Goal: Task Accomplishment & Management: Complete application form

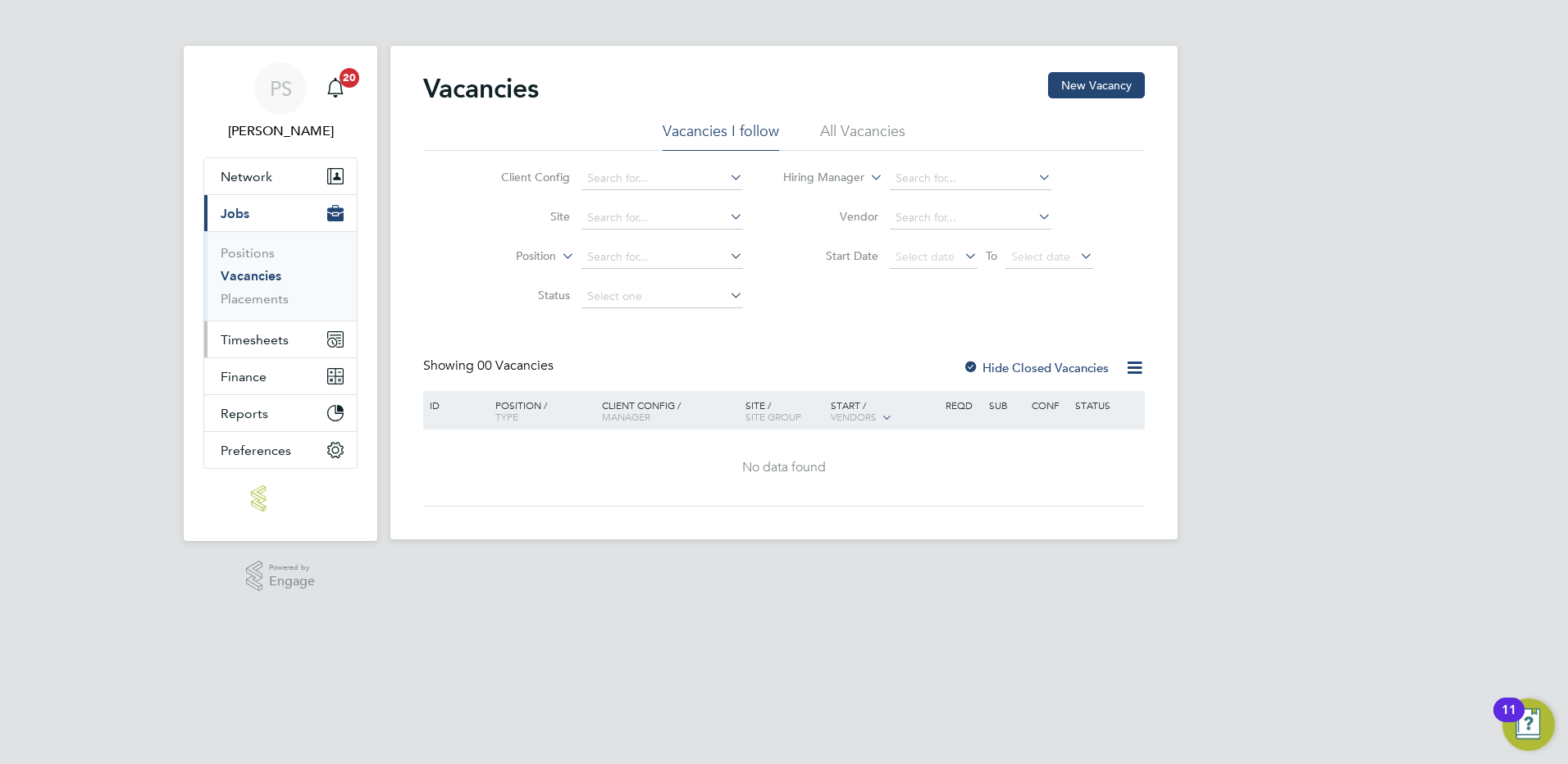
click at [259, 343] on span "Timesheets" at bounding box center [254, 340] width 68 height 15
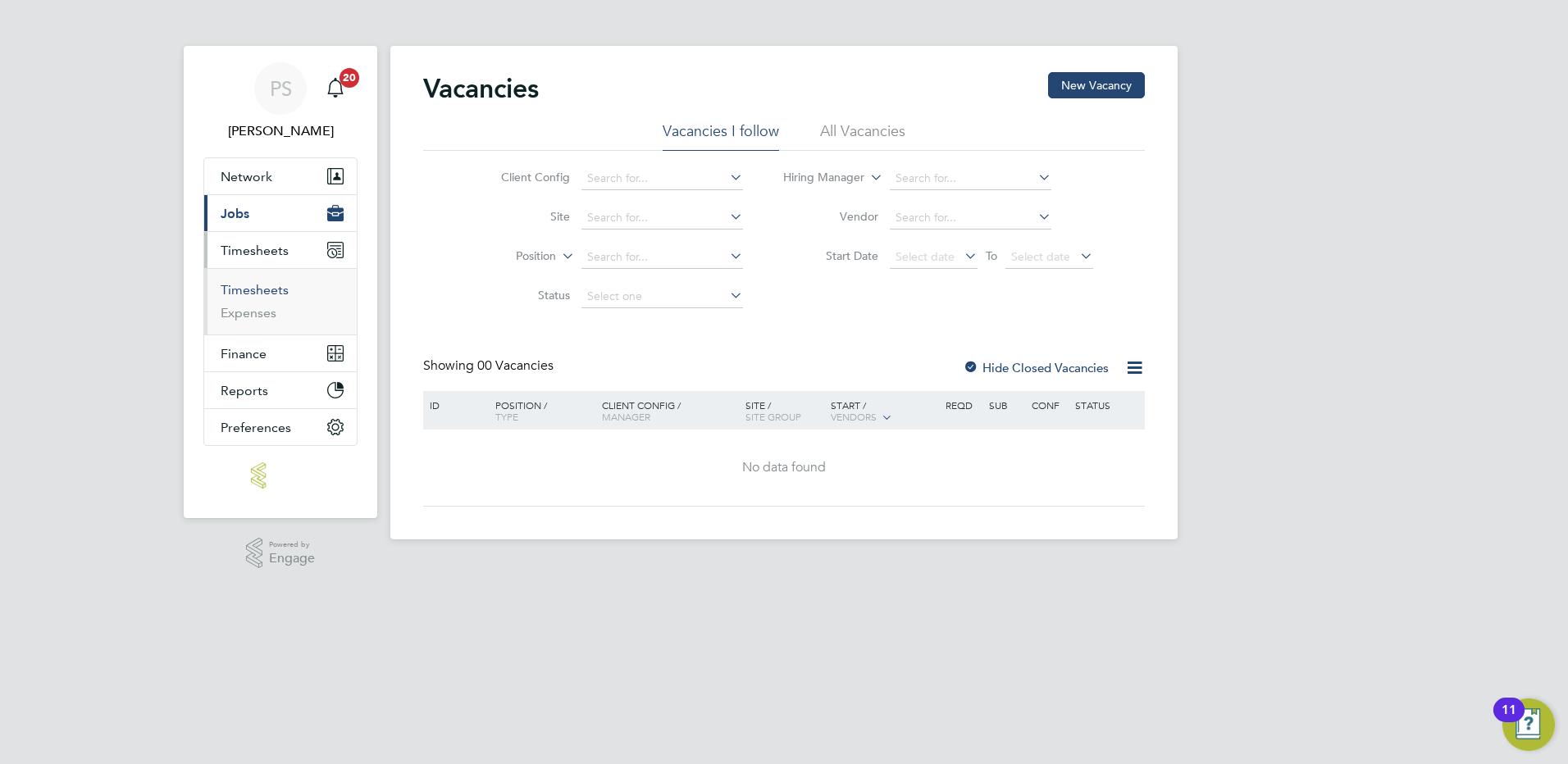
click at [260, 288] on link "Timesheets" at bounding box center [254, 290] width 68 height 15
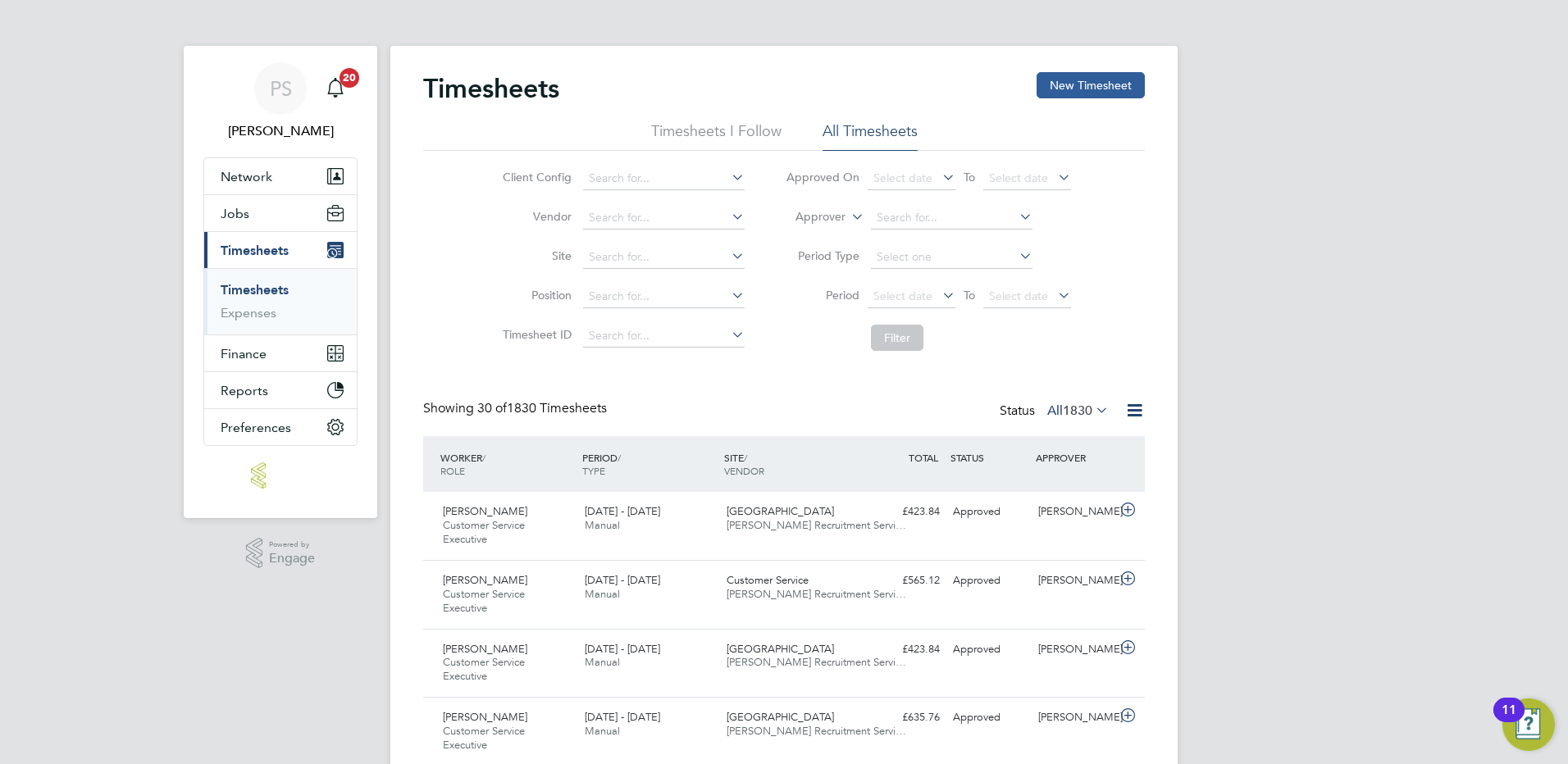
click at [1099, 88] on button "New Timesheet" at bounding box center [1091, 85] width 108 height 26
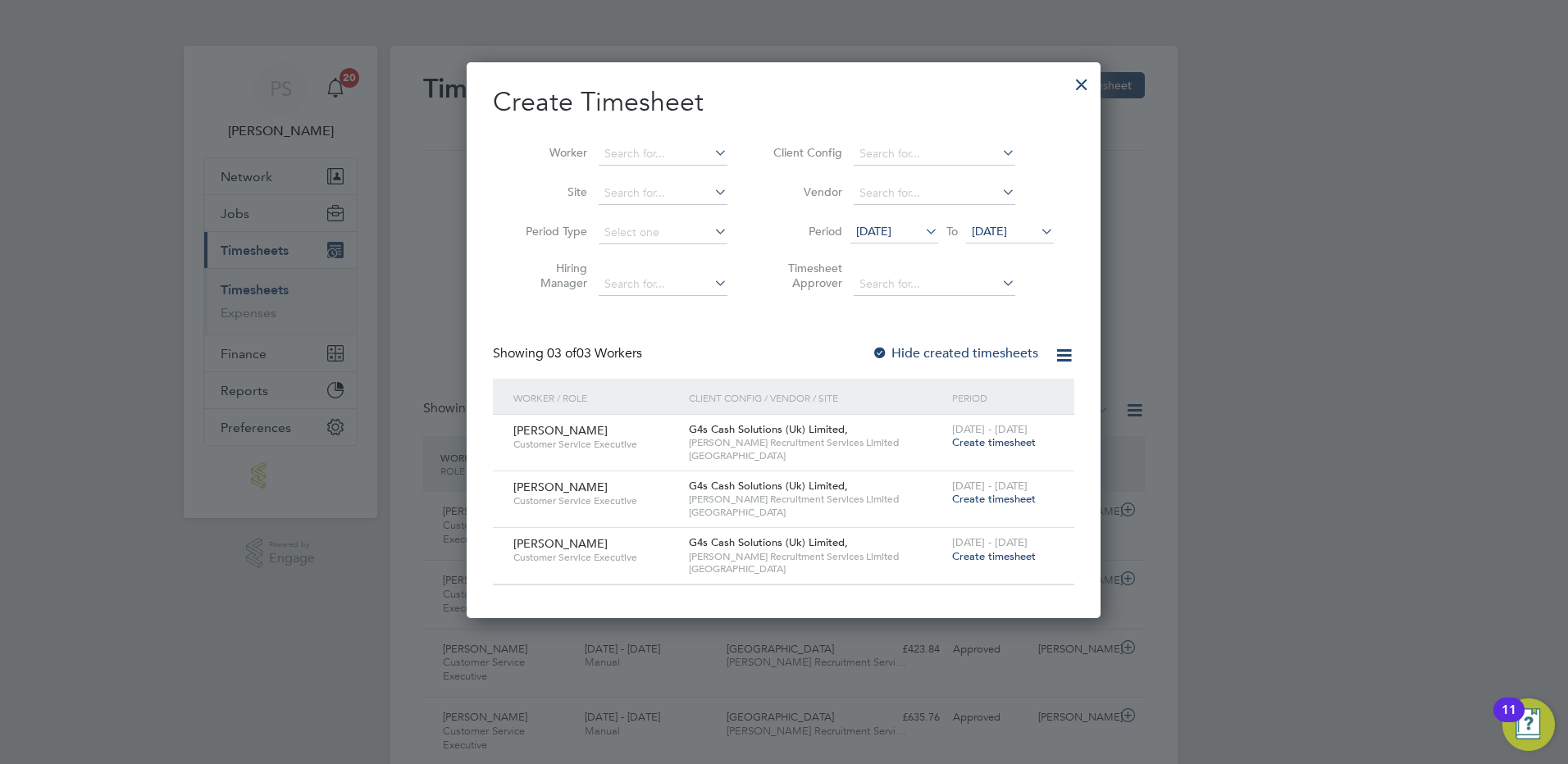
click at [983, 498] on span "Create timesheet" at bounding box center [994, 499] width 84 height 13
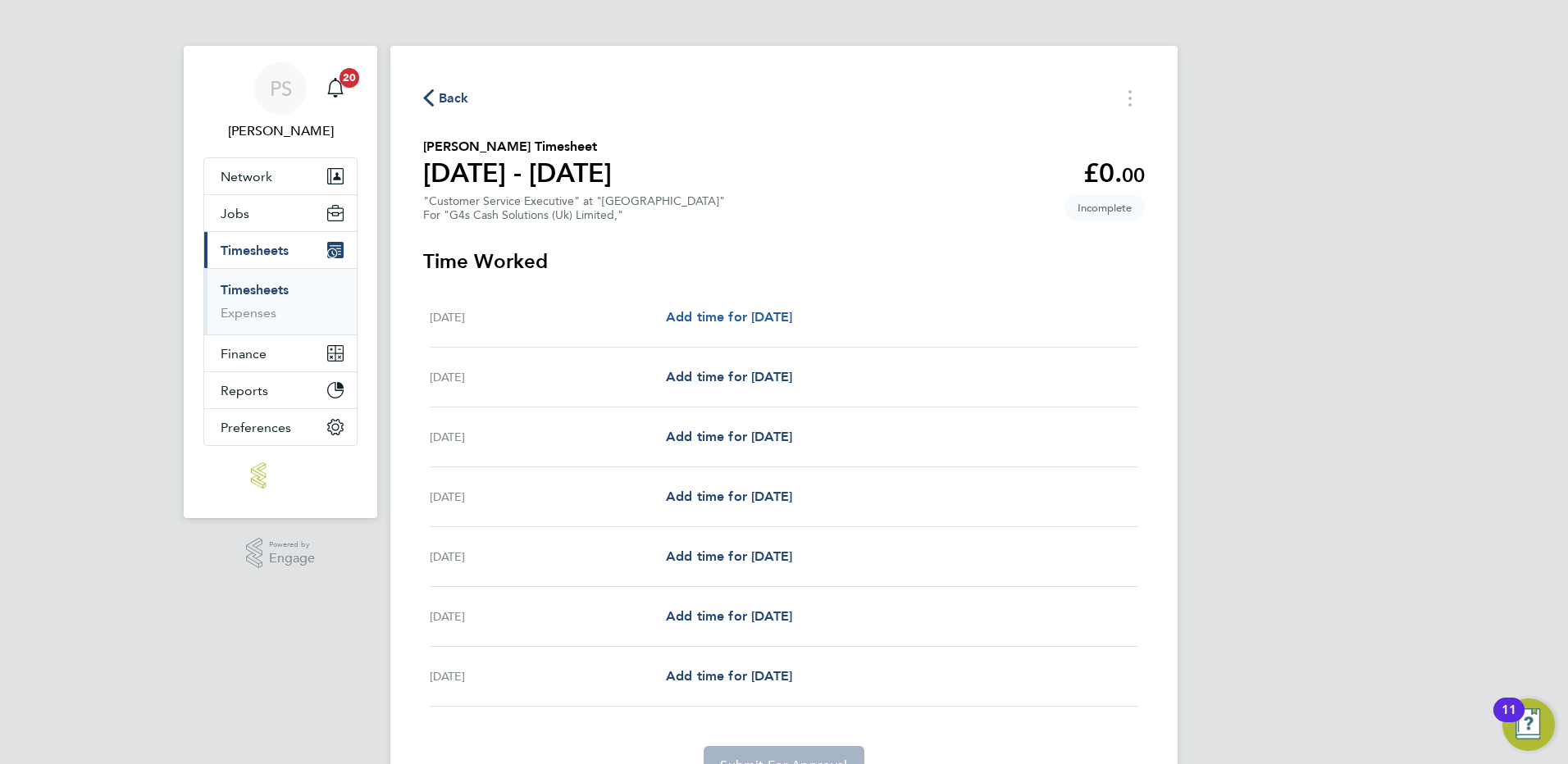
click at [689, 316] on span "Add time for [DATE]" at bounding box center [729, 317] width 126 height 15
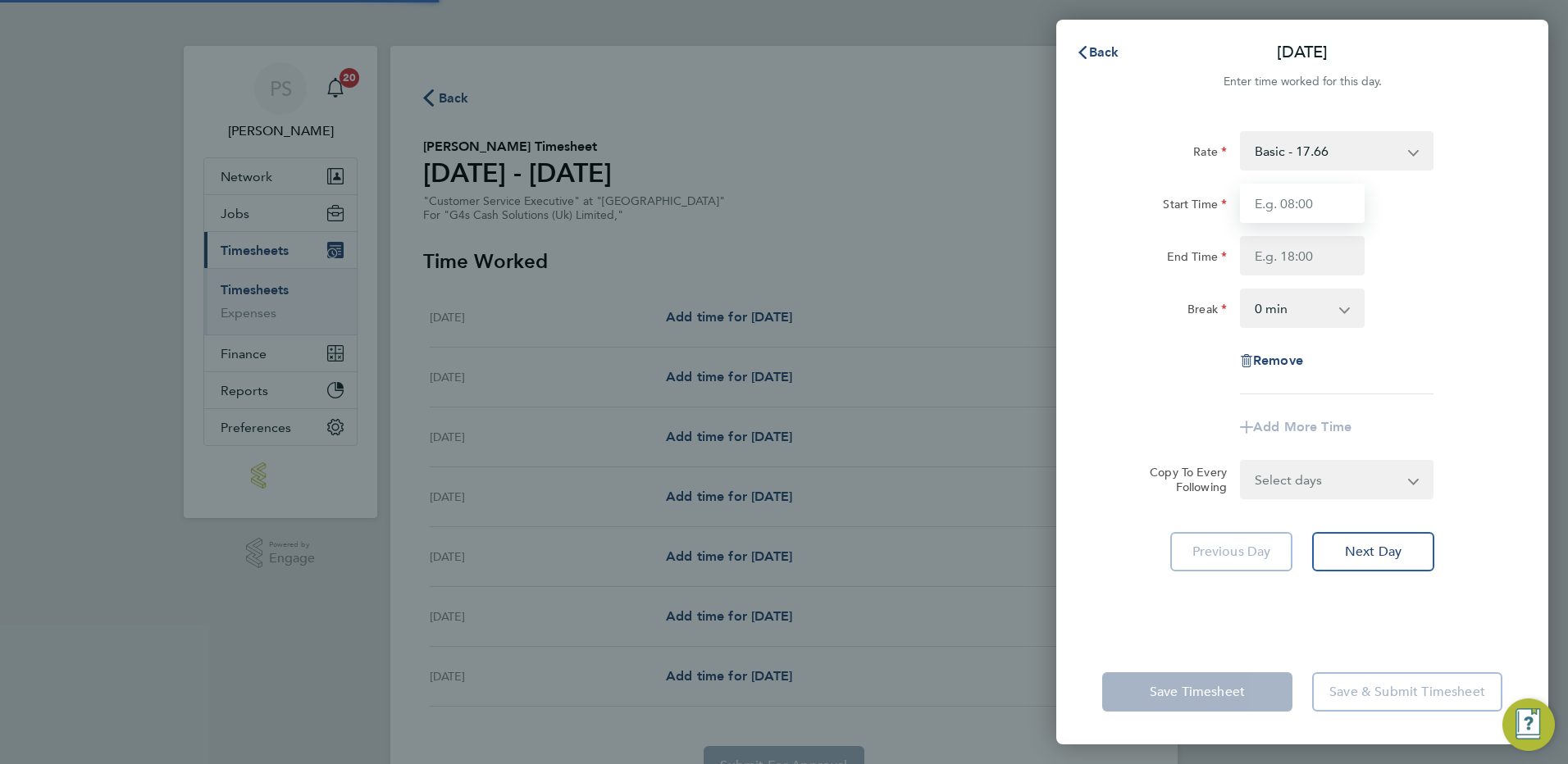
click at [1322, 217] on input "Start Time" at bounding box center [1302, 203] width 124 height 40
type input "08:00"
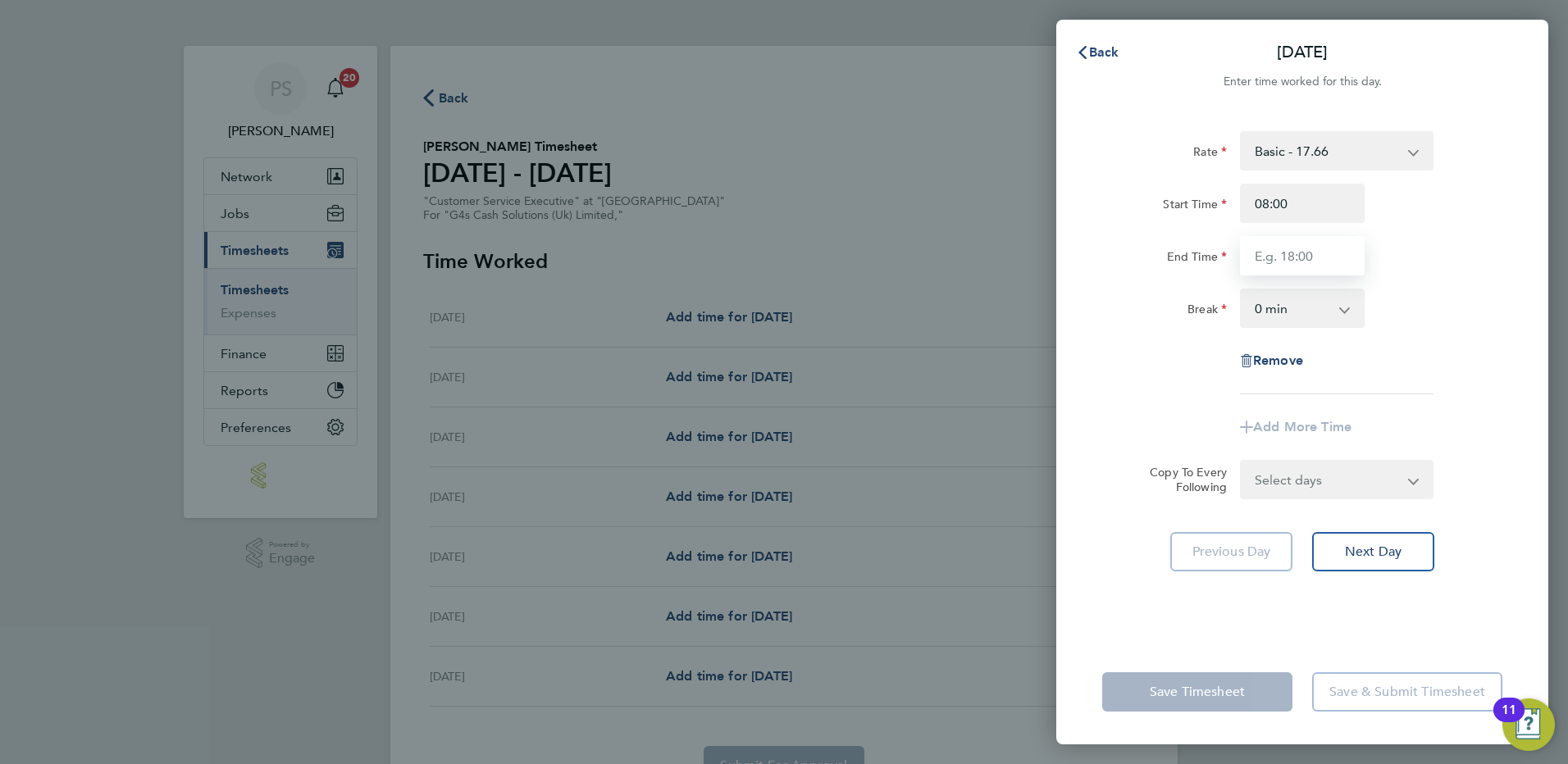
type input "17:00"
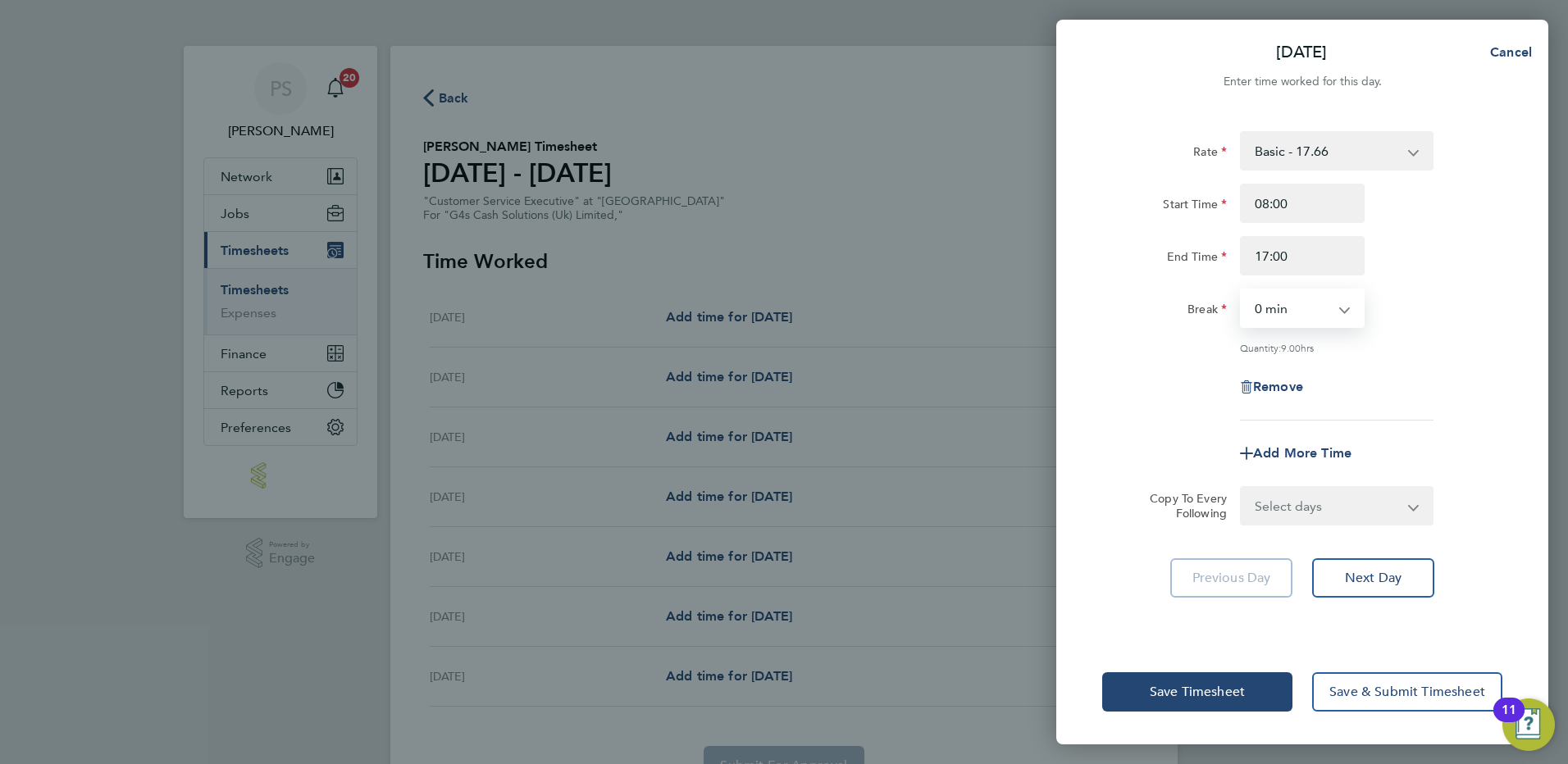
click at [1306, 299] on select "0 min 15 min 30 min 45 min 60 min 75 min 90 min" at bounding box center [1292, 307] width 102 height 36
click at [1295, 322] on select "0 min 15 min 30 min 45 min 60 min 75 min 90 min" at bounding box center [1292, 307] width 102 height 36
select select "60"
click at [1241, 290] on select "0 min 15 min 30 min 45 min 60 min 75 min 90 min" at bounding box center [1292, 307] width 102 height 36
click at [1350, 498] on select "Select days Day Weekday (Mon-Fri) Weekend (Sat-Sun) [DATE] [DATE] [DATE] [DATE]…" at bounding box center [1327, 505] width 173 height 36
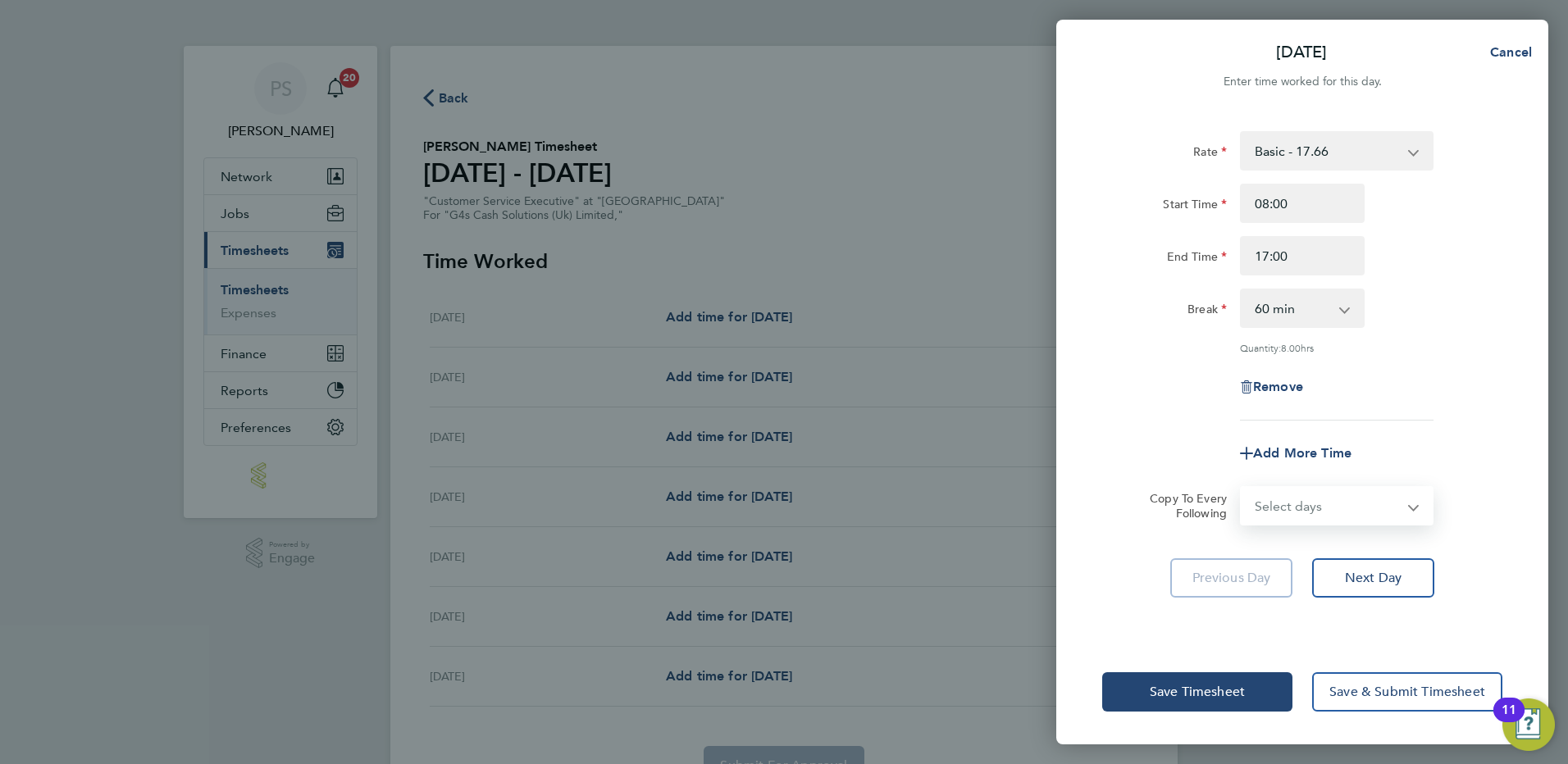
select select "WEEKDAY"
click at [1241, 487] on select "Select days Day Weekday (Mon-Fri) Weekend (Sat-Sun) [DATE] [DATE] [DATE] [DATE]…" at bounding box center [1327, 505] width 173 height 36
select select "[DATE]"
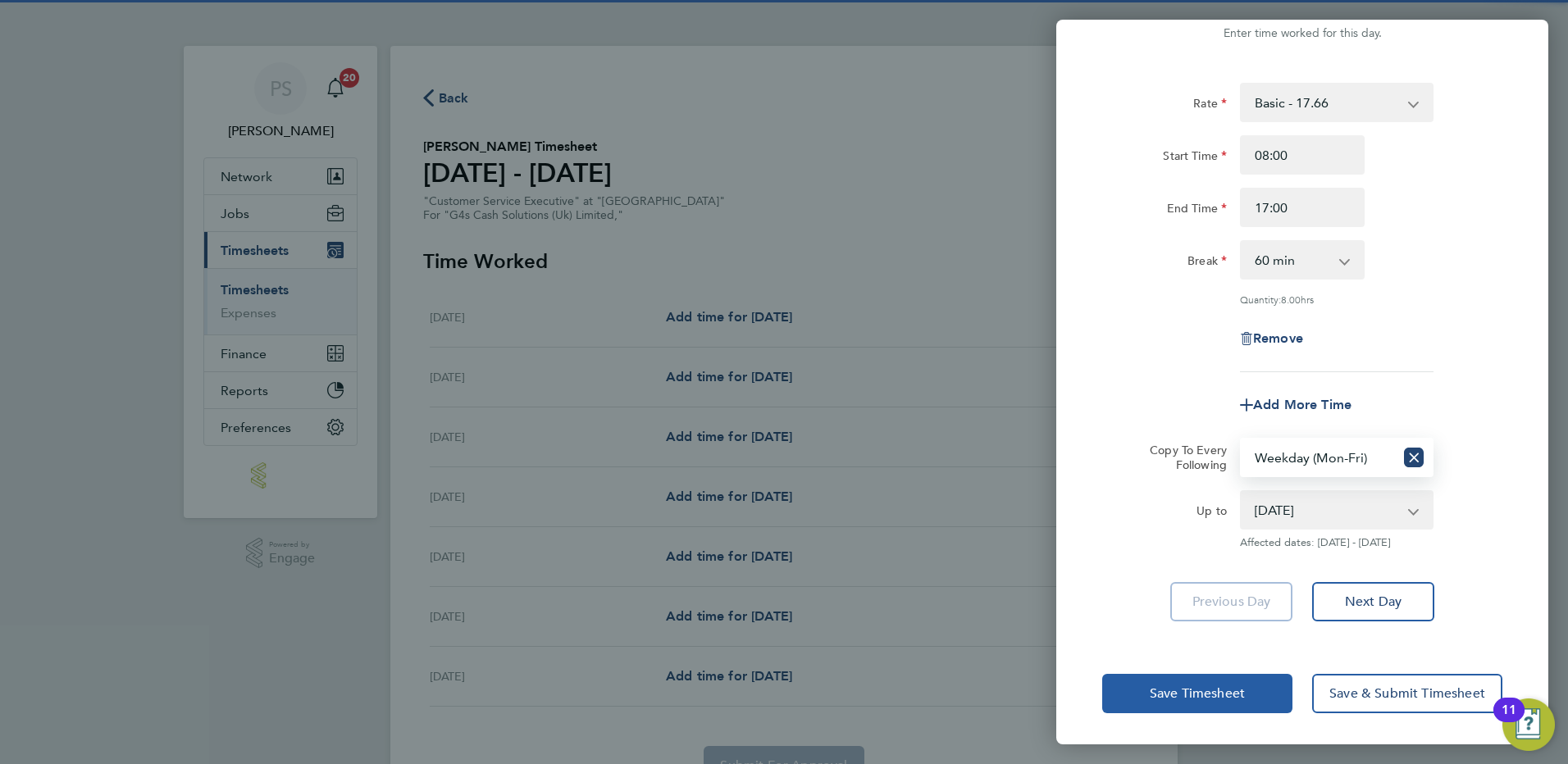
click at [1211, 688] on span "Save Timesheet" at bounding box center [1197, 693] width 95 height 16
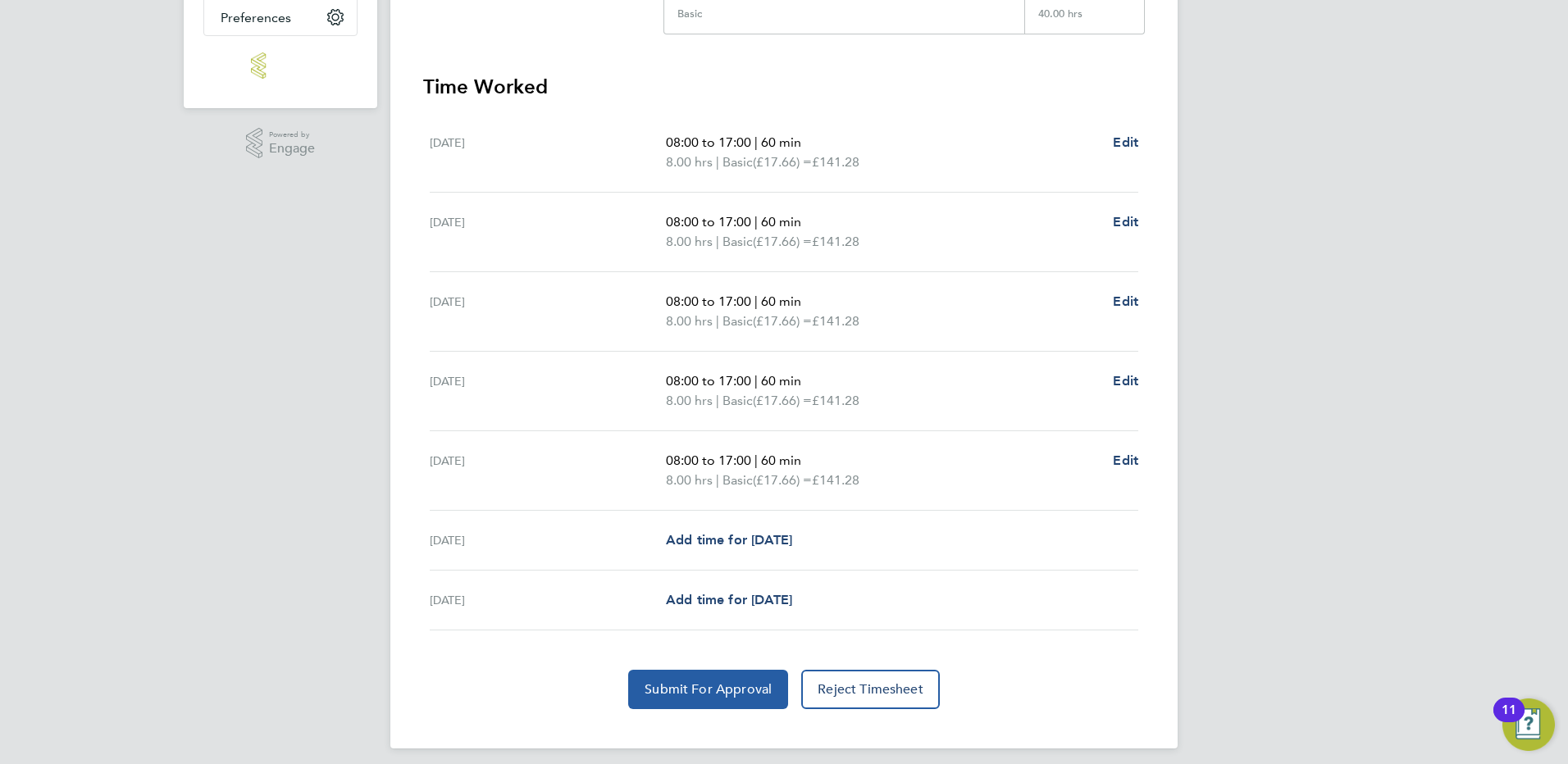
click at [710, 691] on span "Submit For Approval" at bounding box center [708, 689] width 127 height 16
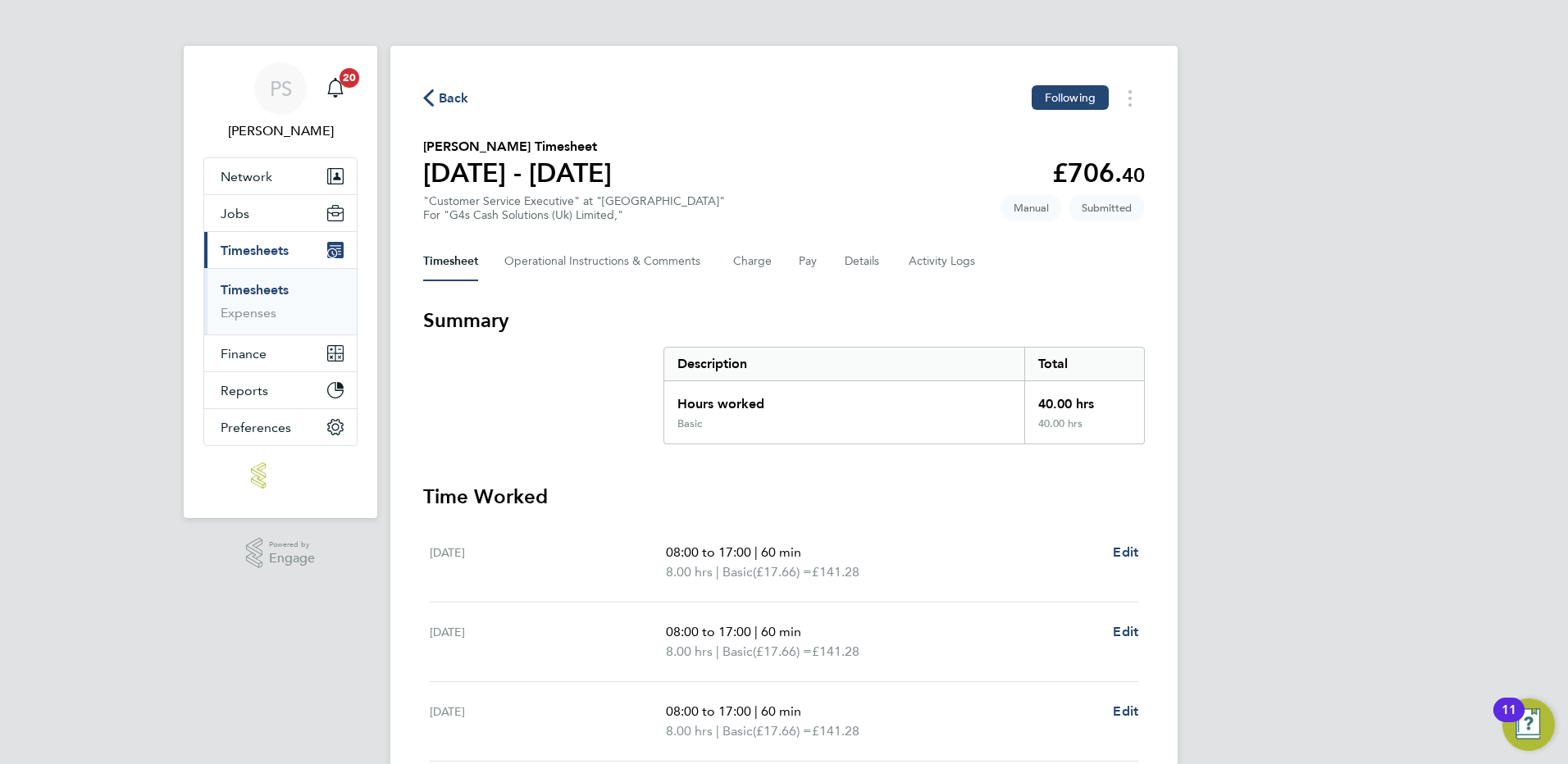
click at [422, 106] on div "Back Following [PERSON_NAME] Timesheet [DATE] - [DATE] £706. 40 "Customer Servi…" at bounding box center [784, 602] width 787 height 1113
click at [438, 94] on span "Back" at bounding box center [446, 97] width 46 height 15
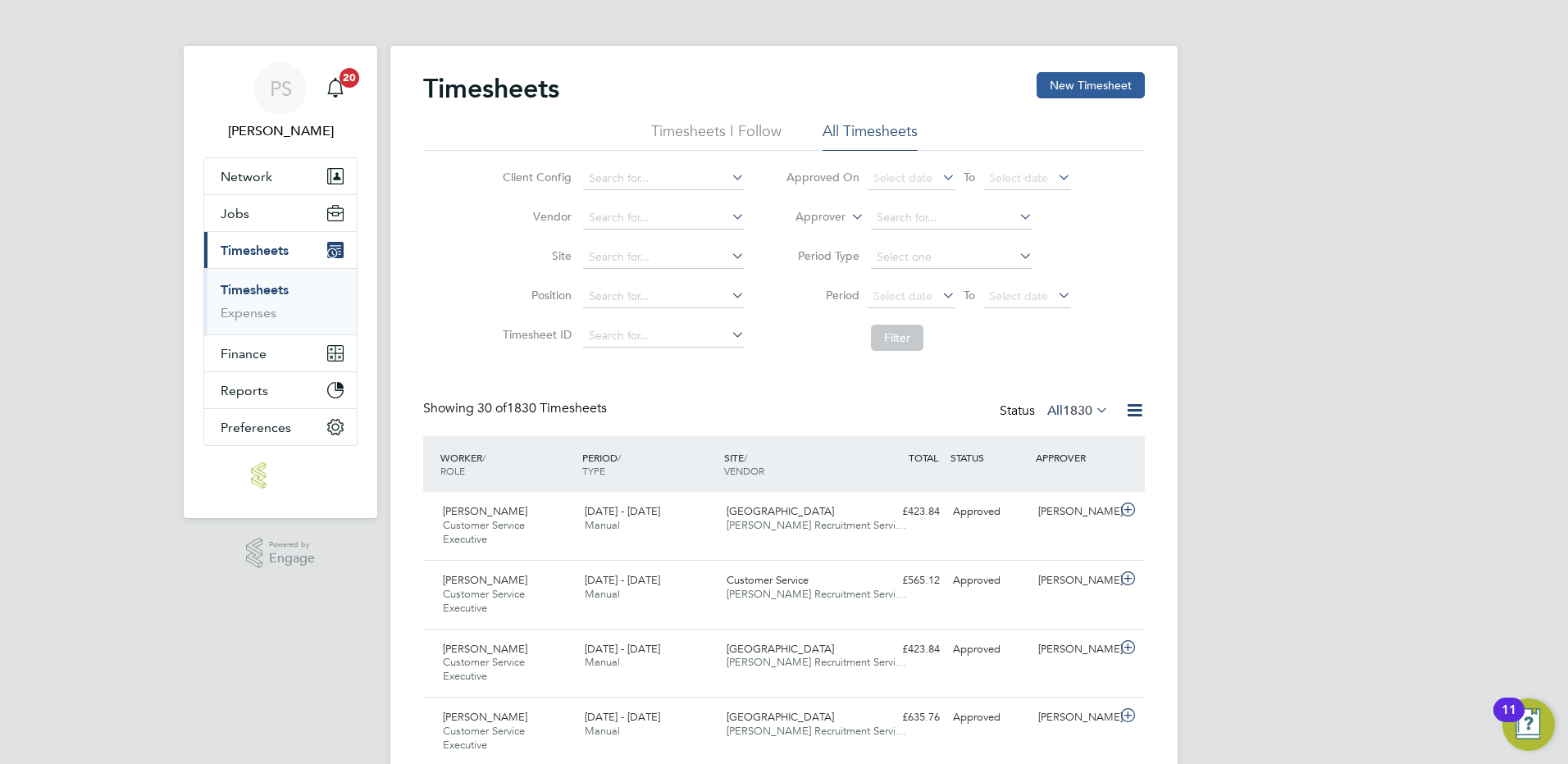
click at [1043, 90] on button "New Timesheet" at bounding box center [1091, 85] width 108 height 26
